Goal: Find specific page/section: Find specific page/section

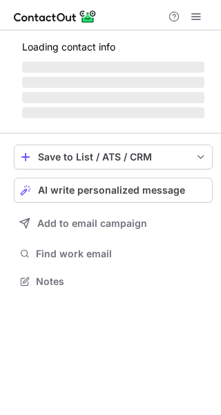
scroll to position [6, 7]
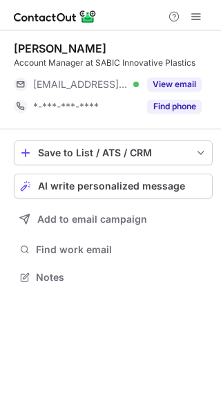
scroll to position [6, 7]
